Goal: Information Seeking & Learning: Understand process/instructions

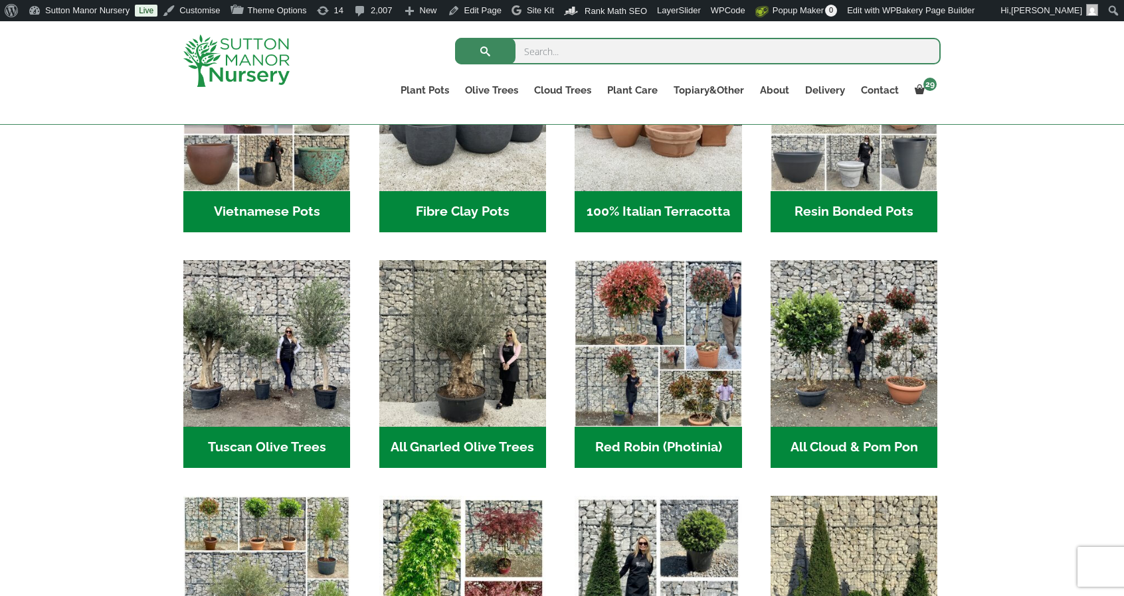
scroll to position [2058, 0]
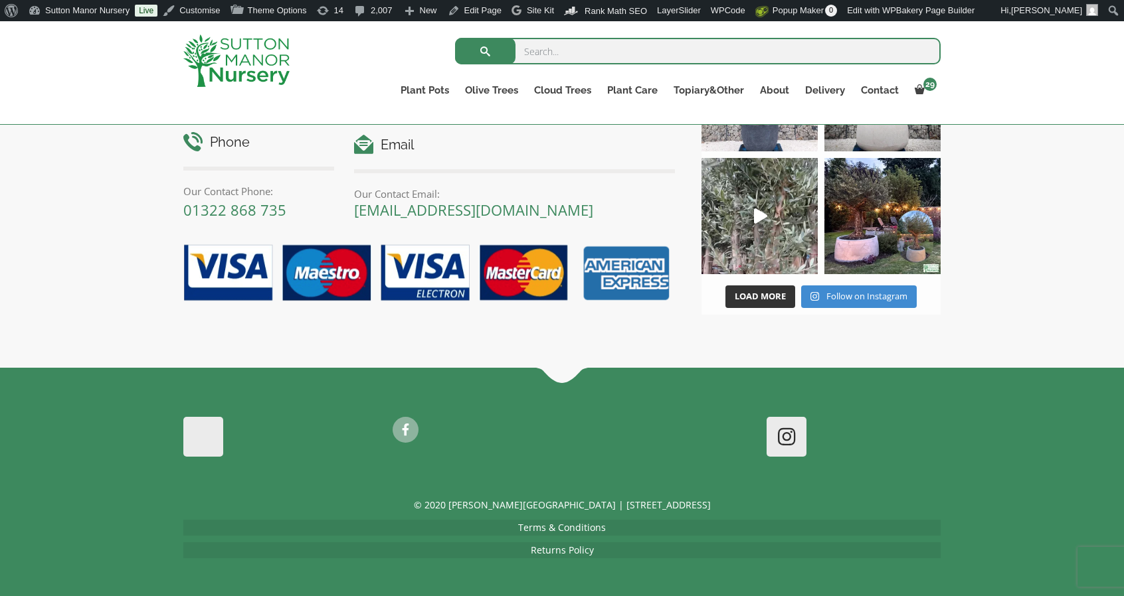
drag, startPoint x: 1023, startPoint y: 155, endPoint x: 872, endPoint y: 553, distance: 425.6
click at [539, 545] on link "Returns Policy" at bounding box center [562, 550] width 63 height 13
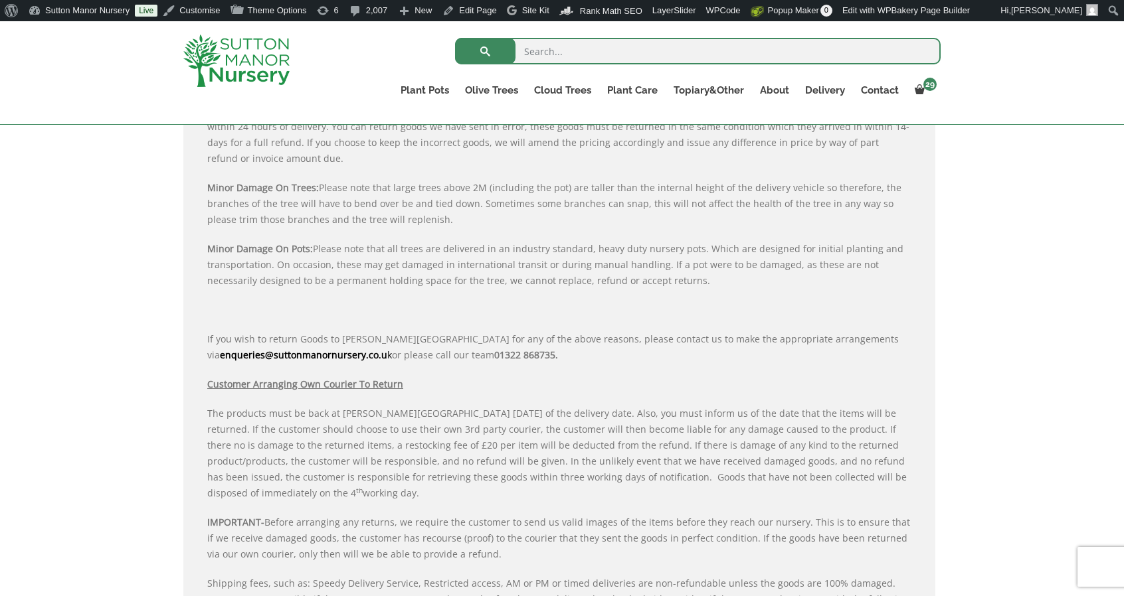
scroll to position [803, 0]
click at [218, 53] on img at bounding box center [236, 61] width 106 height 52
